Goal: Task Accomplishment & Management: Manage account settings

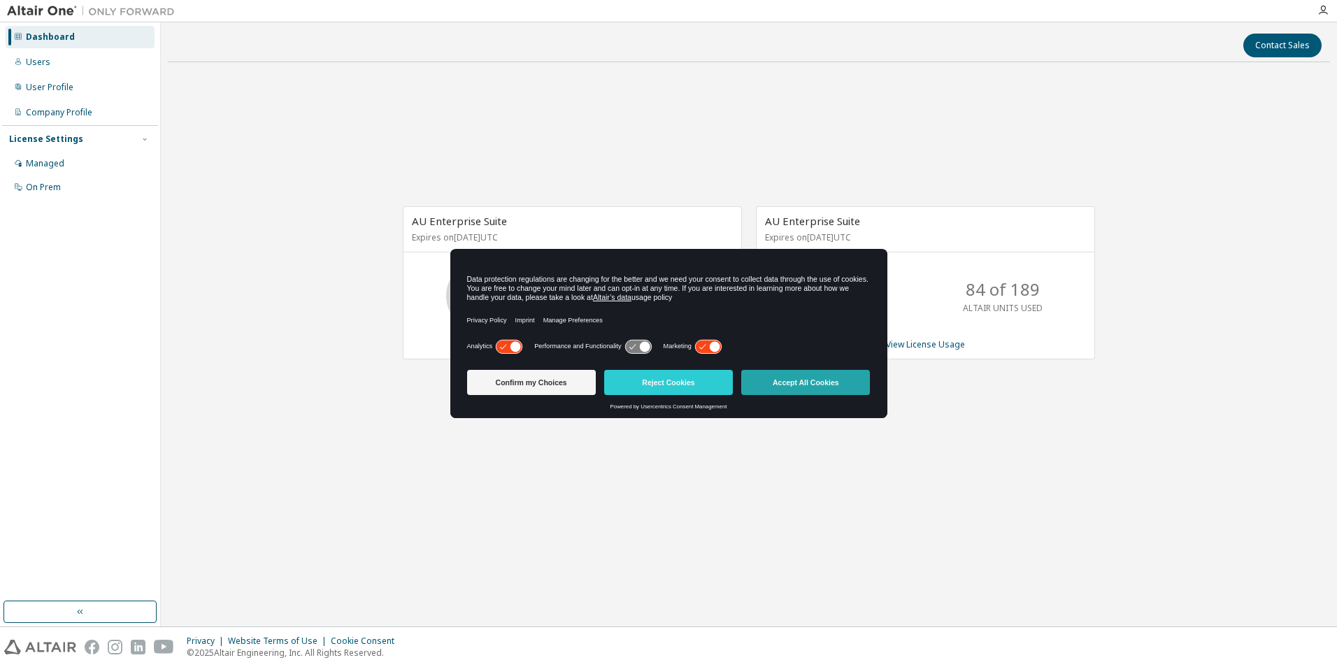
click at [817, 385] on button "Accept All Cookies" at bounding box center [805, 382] width 129 height 25
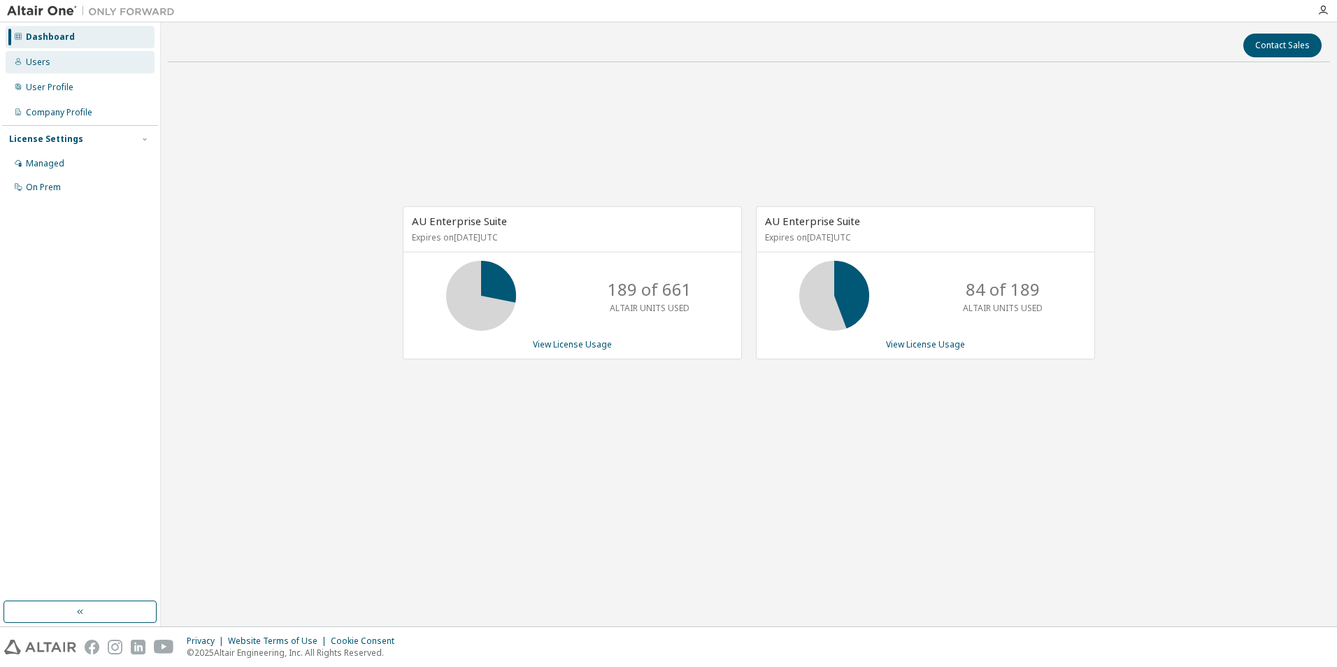
click at [45, 65] on div "Users" at bounding box center [38, 62] width 24 height 11
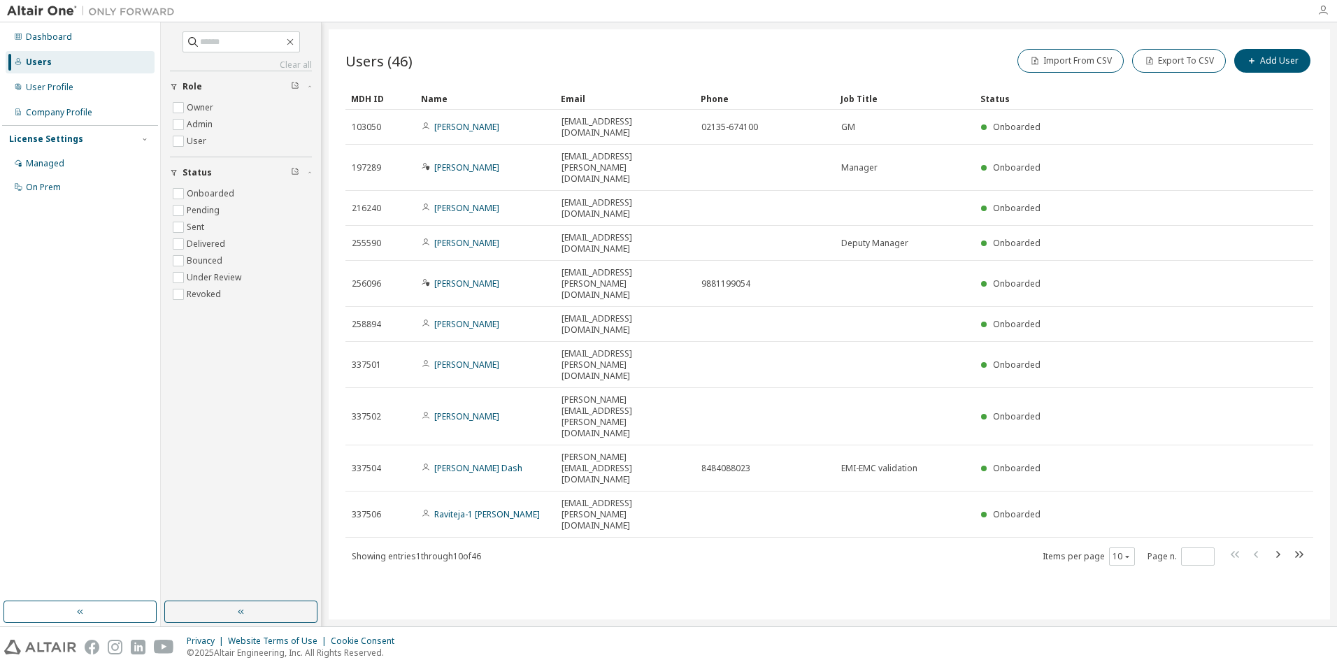
click at [1325, 9] on icon "button" at bounding box center [1322, 10] width 11 height 11
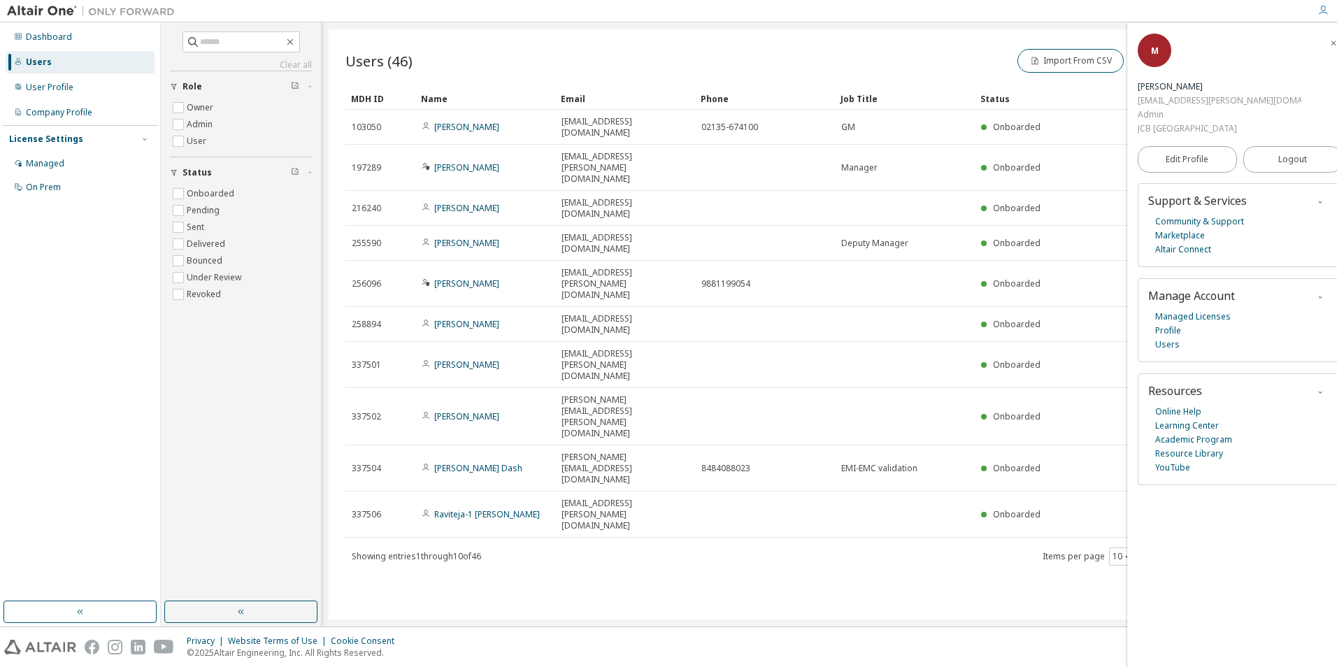
click at [1325, 9] on icon "button" at bounding box center [1322, 10] width 11 height 11
